Goal: Transaction & Acquisition: Purchase product/service

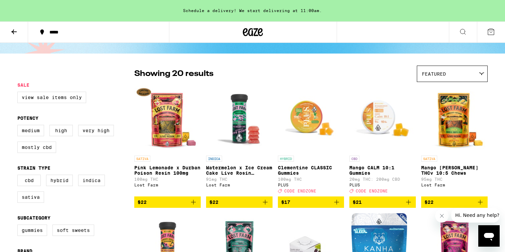
scroll to position [35, 0]
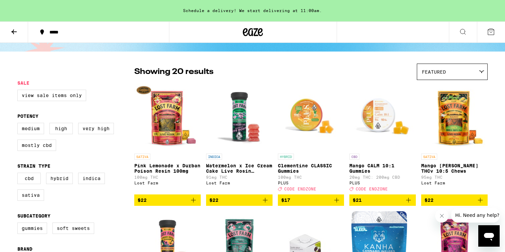
click at [364, 202] on span "$21" at bounding box center [383, 200] width 60 height 8
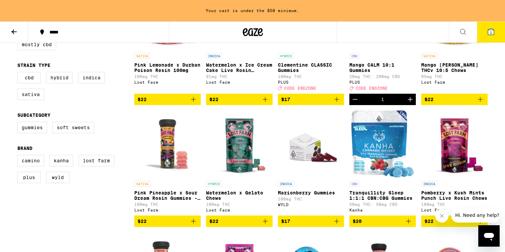
scroll to position [0, 0]
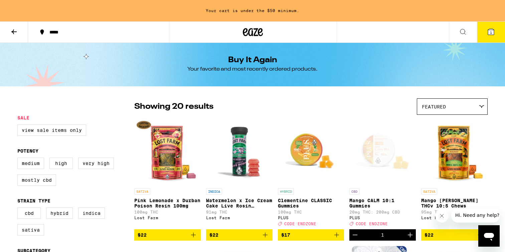
click at [464, 32] on icon at bounding box center [463, 32] width 8 height 8
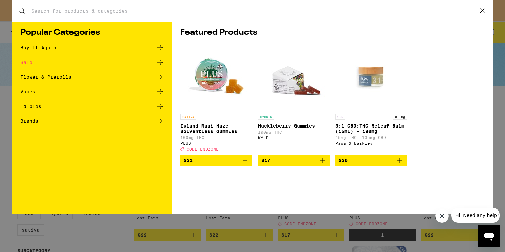
click at [483, 10] on icon at bounding box center [482, 11] width 4 height 4
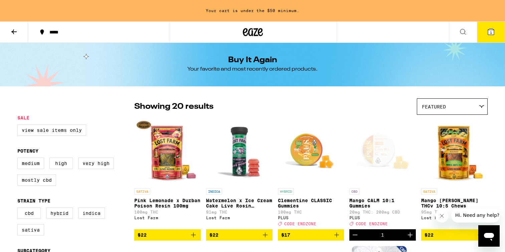
click at [14, 31] on icon at bounding box center [13, 31] width 5 height 5
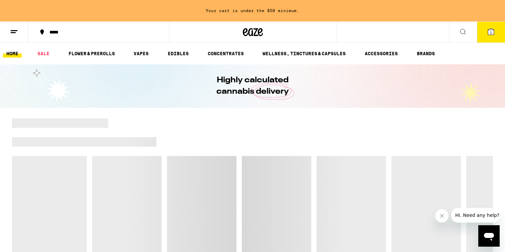
click at [461, 33] on icon at bounding box center [463, 32] width 8 height 8
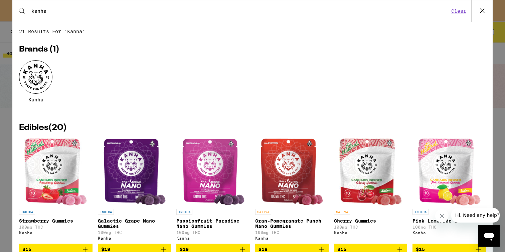
type input "kanha"
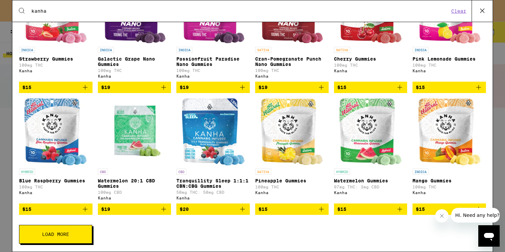
scroll to position [165, 0]
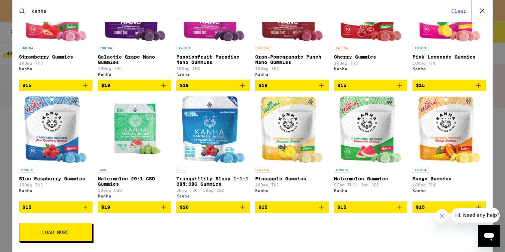
click at [480, 10] on icon at bounding box center [482, 11] width 10 height 10
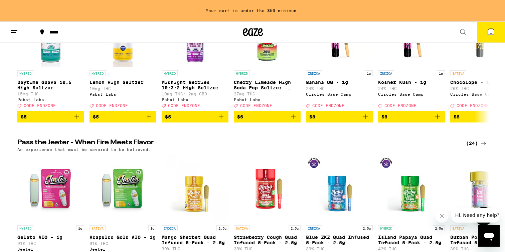
scroll to position [0, 0]
